Goal: Navigation & Orientation: Find specific page/section

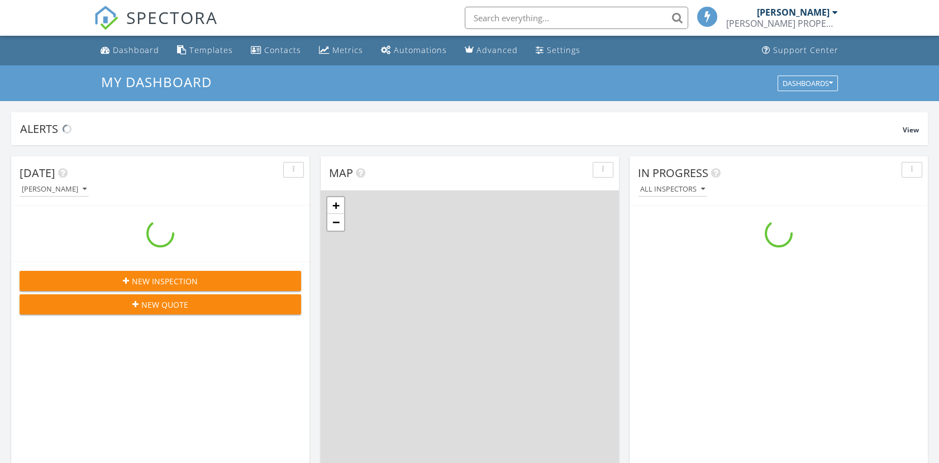
scroll to position [1036, 958]
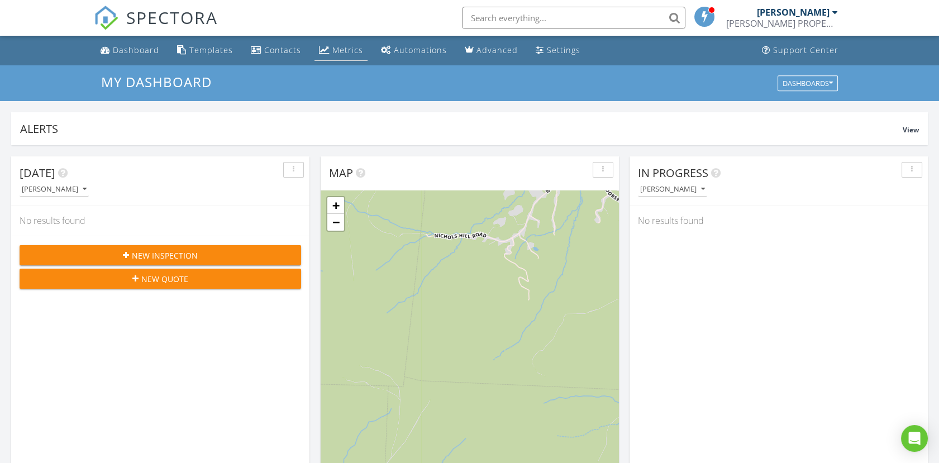
click at [339, 45] on div "Metrics" at bounding box center [347, 50] width 31 height 11
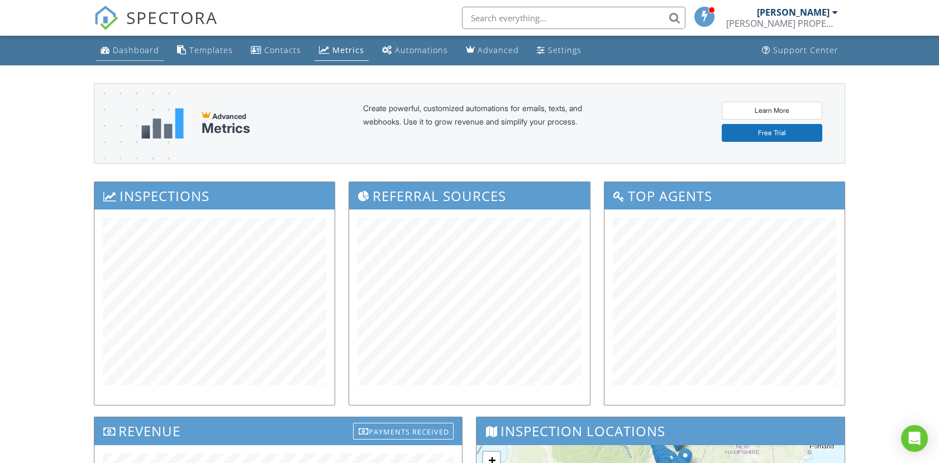
click at [134, 45] on div "Dashboard" at bounding box center [136, 50] width 46 height 11
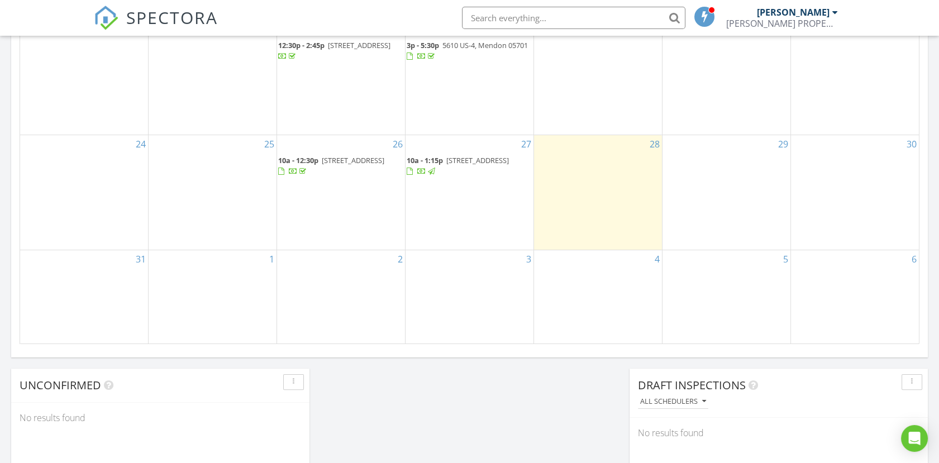
scroll to position [682, 0]
